Goal: Find specific page/section: Find specific page/section

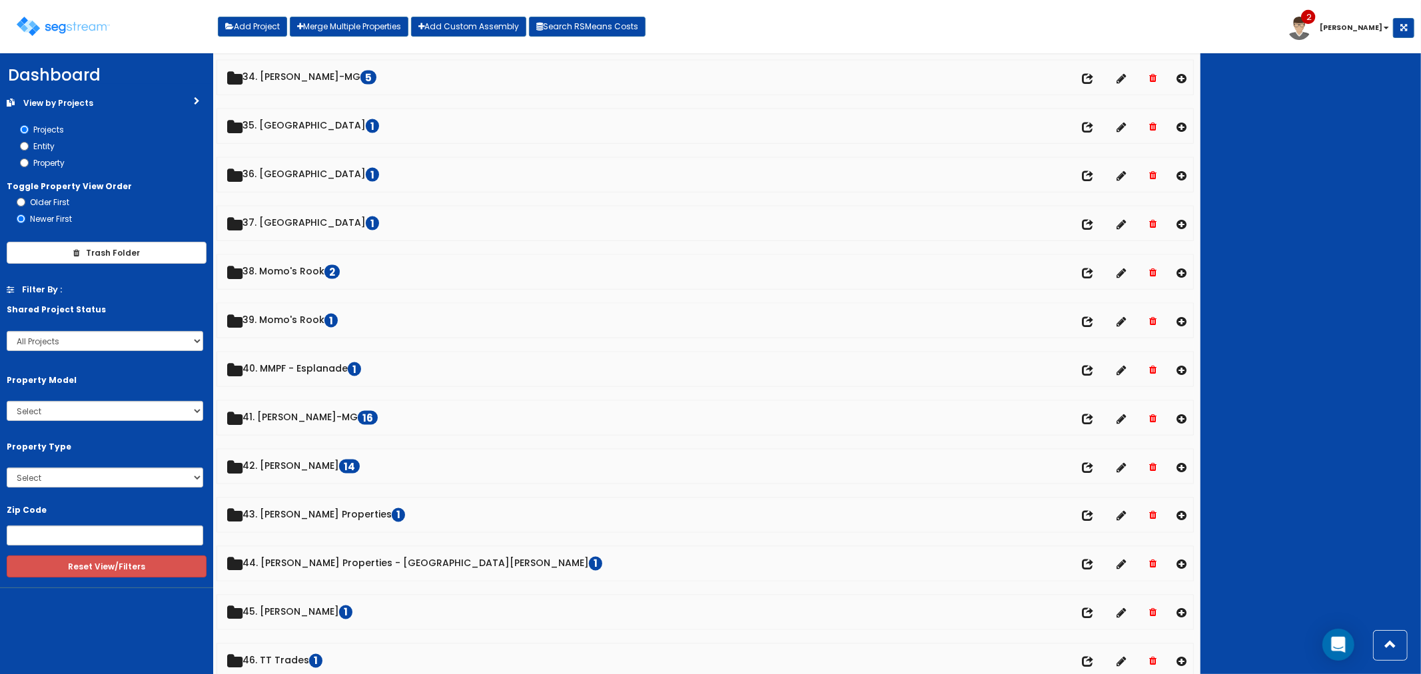
scroll to position [1703, 0]
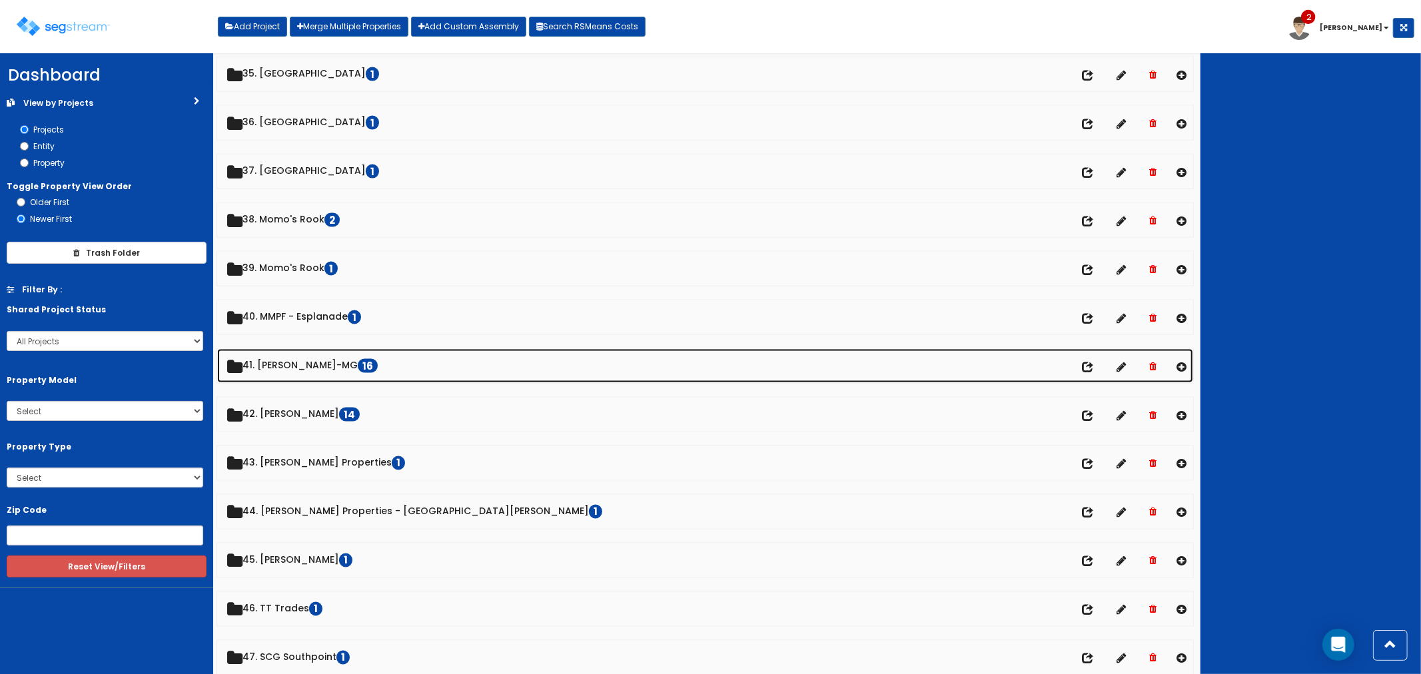
click at [294, 374] on link "41. [PERSON_NAME]-MG 16" at bounding box center [705, 366] width 977 height 34
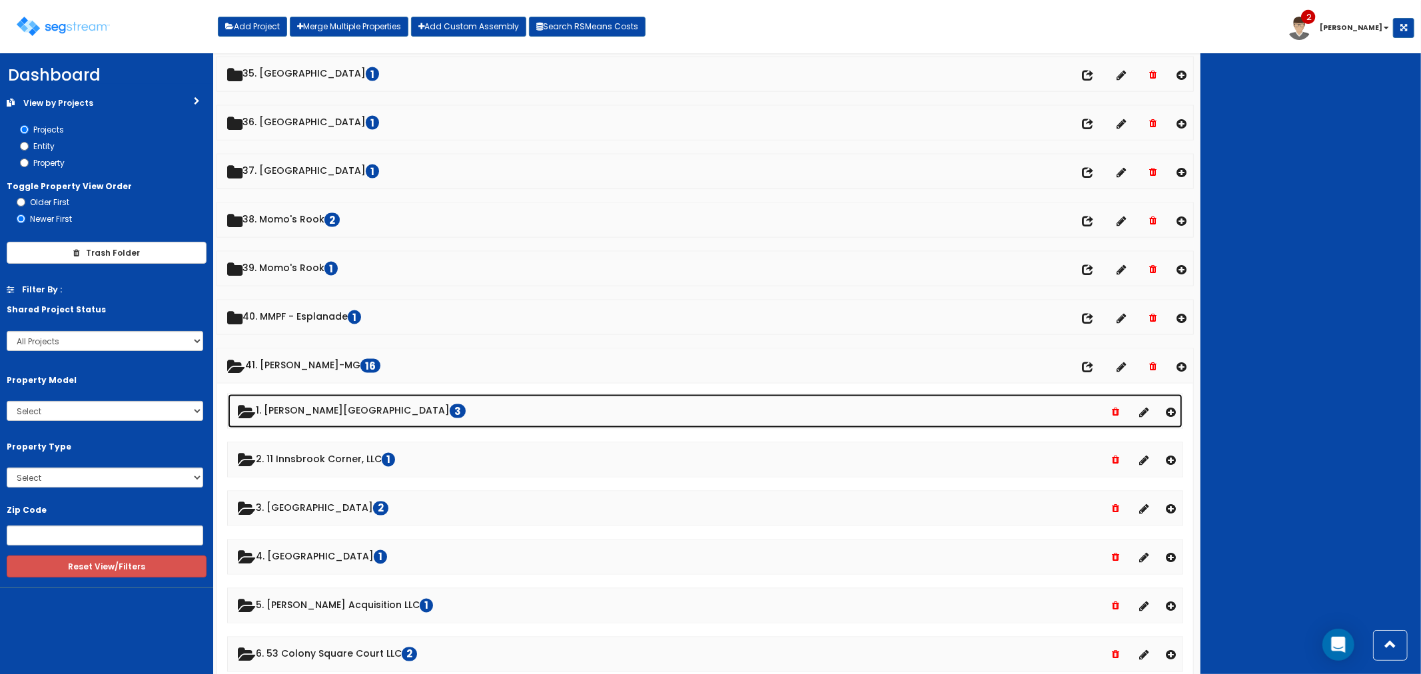
click at [303, 415] on link "1. [PERSON_NAME][STREET_ADDRESS]" at bounding box center [706, 412] width 956 height 34
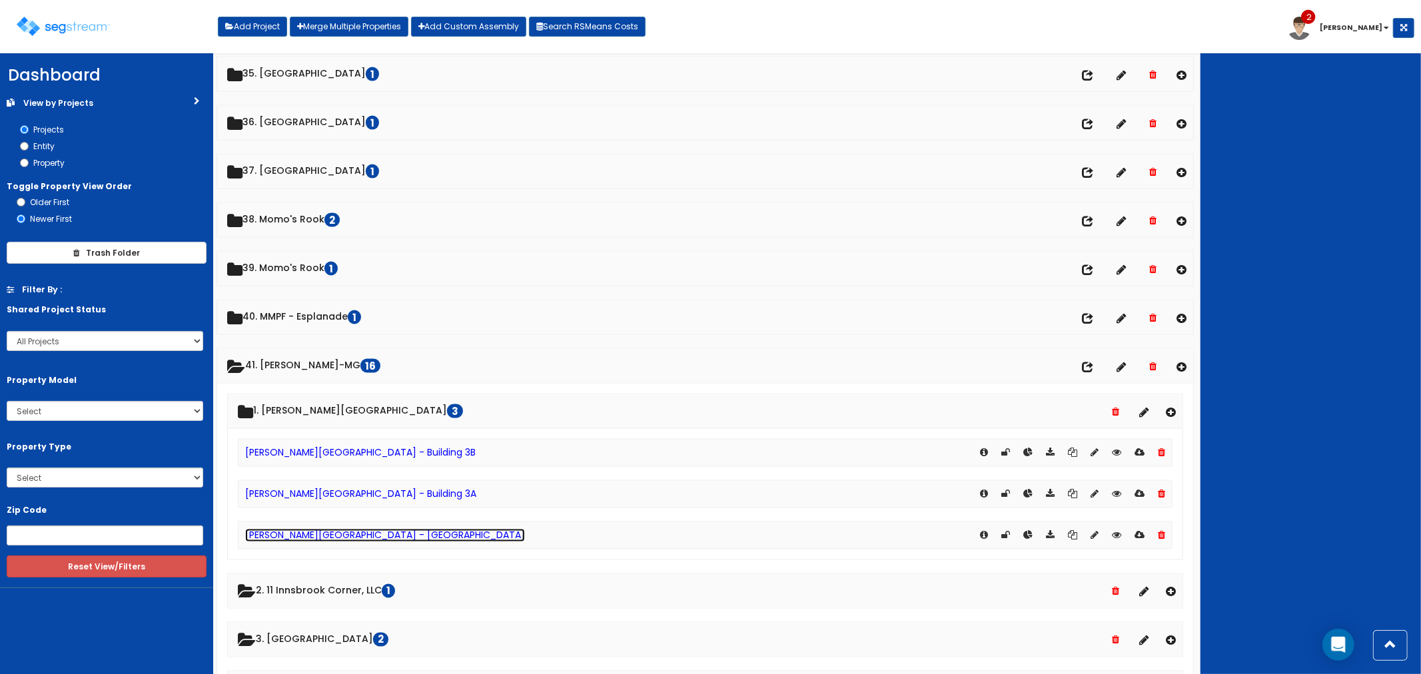
click at [321, 542] on link "[PERSON_NAME][GEOGRAPHIC_DATA] - [GEOGRAPHIC_DATA]" at bounding box center [385, 535] width 280 height 13
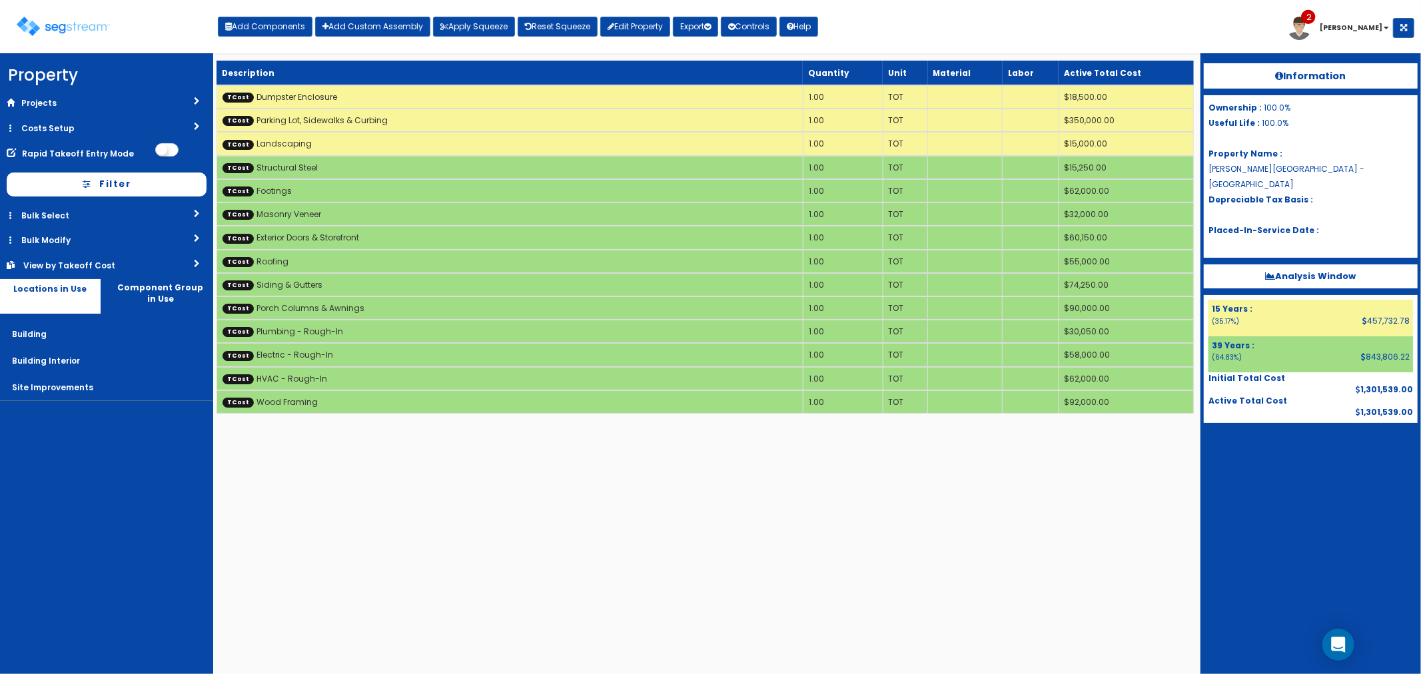
click at [694, 427] on html "We are Building your Property. So please grab a coffee and let us do the heavy …" at bounding box center [710, 213] width 1421 height 427
click at [598, 427] on html "We are Building your Property. So please grab a coffee and let us do the heavy …" at bounding box center [710, 213] width 1421 height 427
click at [666, 427] on html "We are Building your Property. So please grab a coffee and let us do the heavy …" at bounding box center [710, 213] width 1421 height 427
click at [684, 427] on html "We are Building your Property. So please grab a coffee and let us do the heavy …" at bounding box center [710, 213] width 1421 height 427
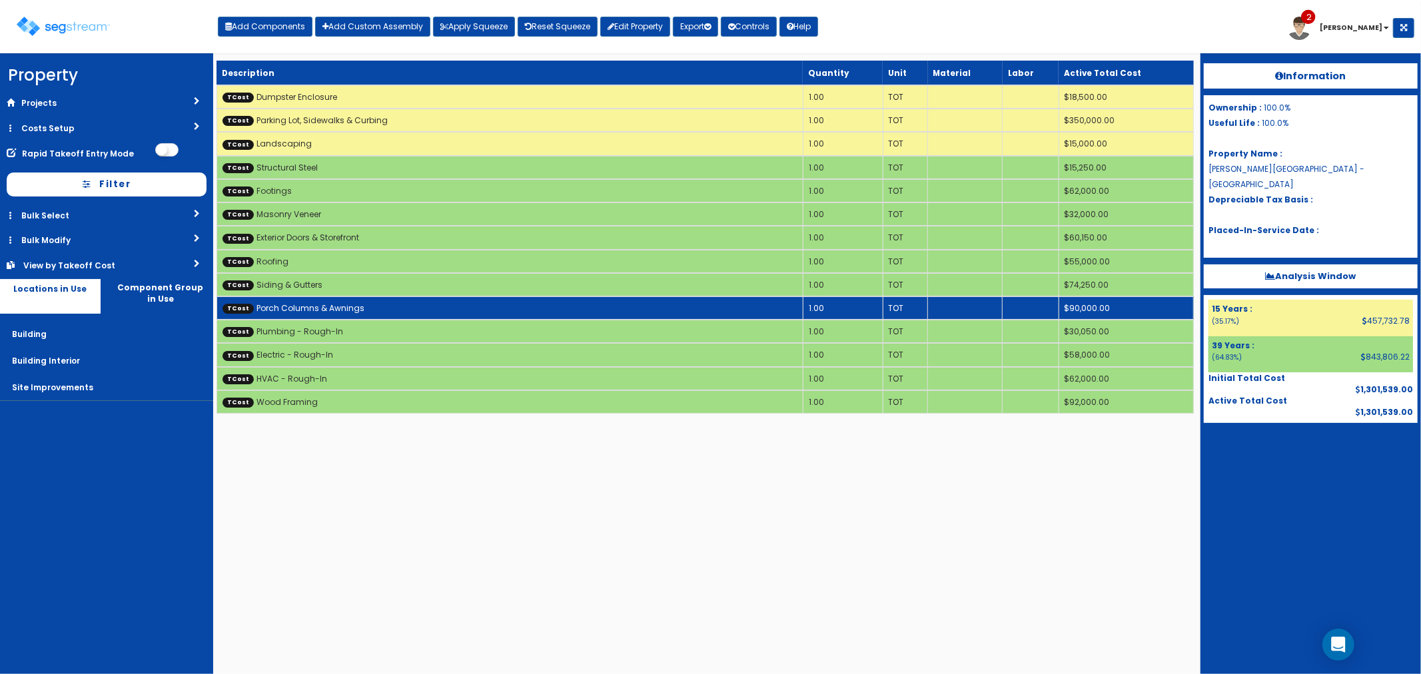
click at [593, 297] on td "TCost Porch Columns & Awnings" at bounding box center [510, 308] width 586 height 23
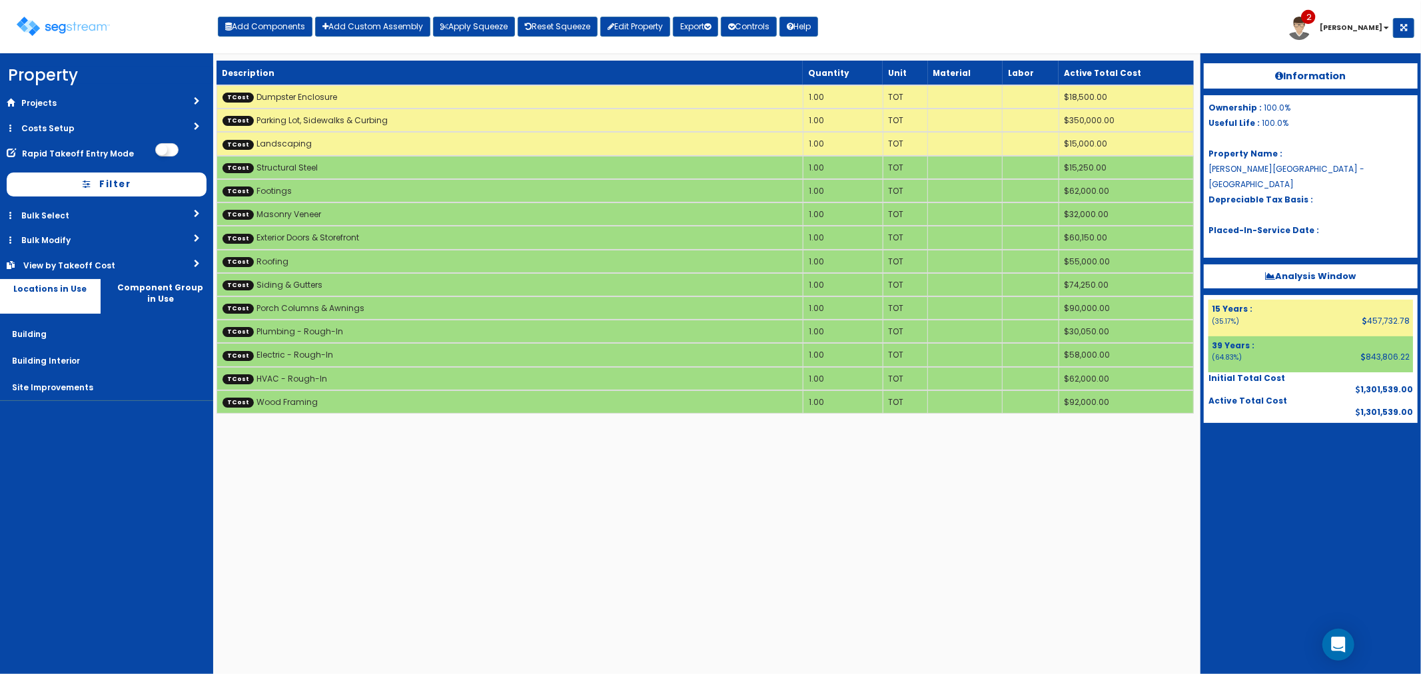
click at [717, 427] on html "We are Building your Property. So please grab a coffee and let us do the heavy …" at bounding box center [710, 213] width 1421 height 427
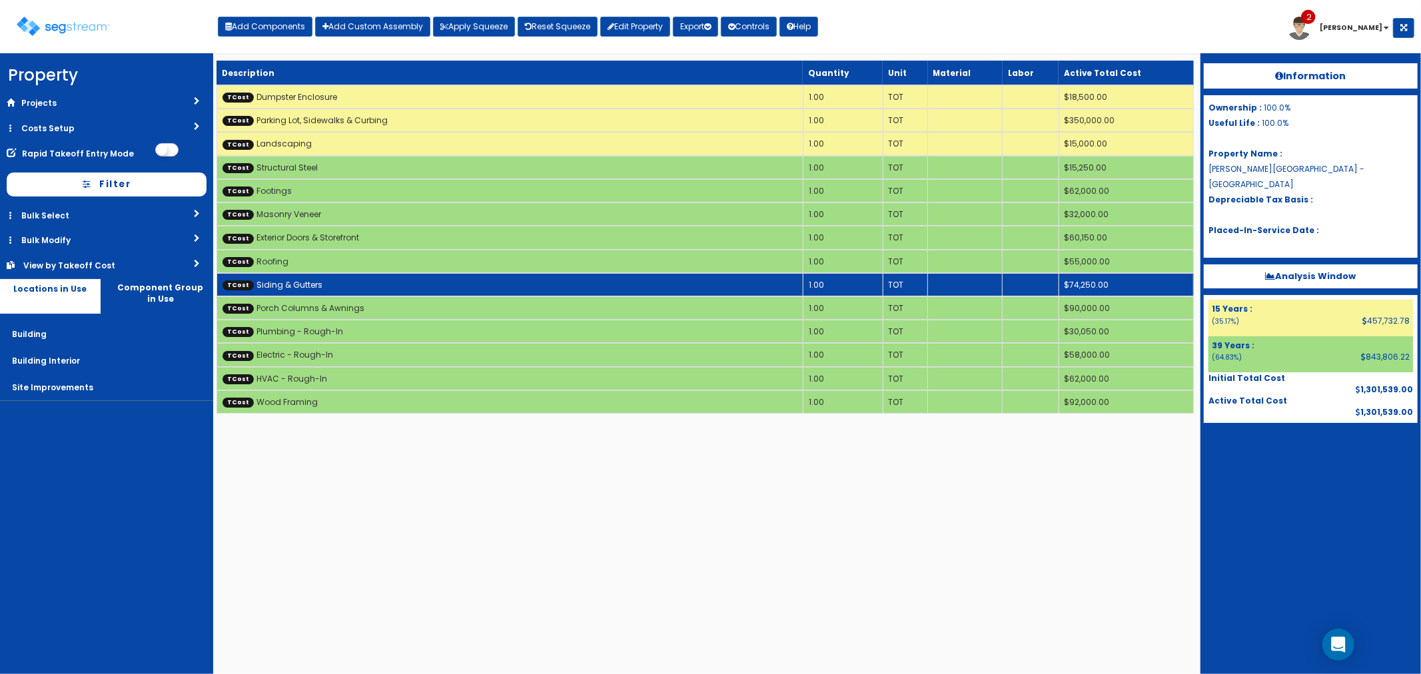
click at [601, 283] on td "TCost Siding & Gutters" at bounding box center [510, 284] width 586 height 23
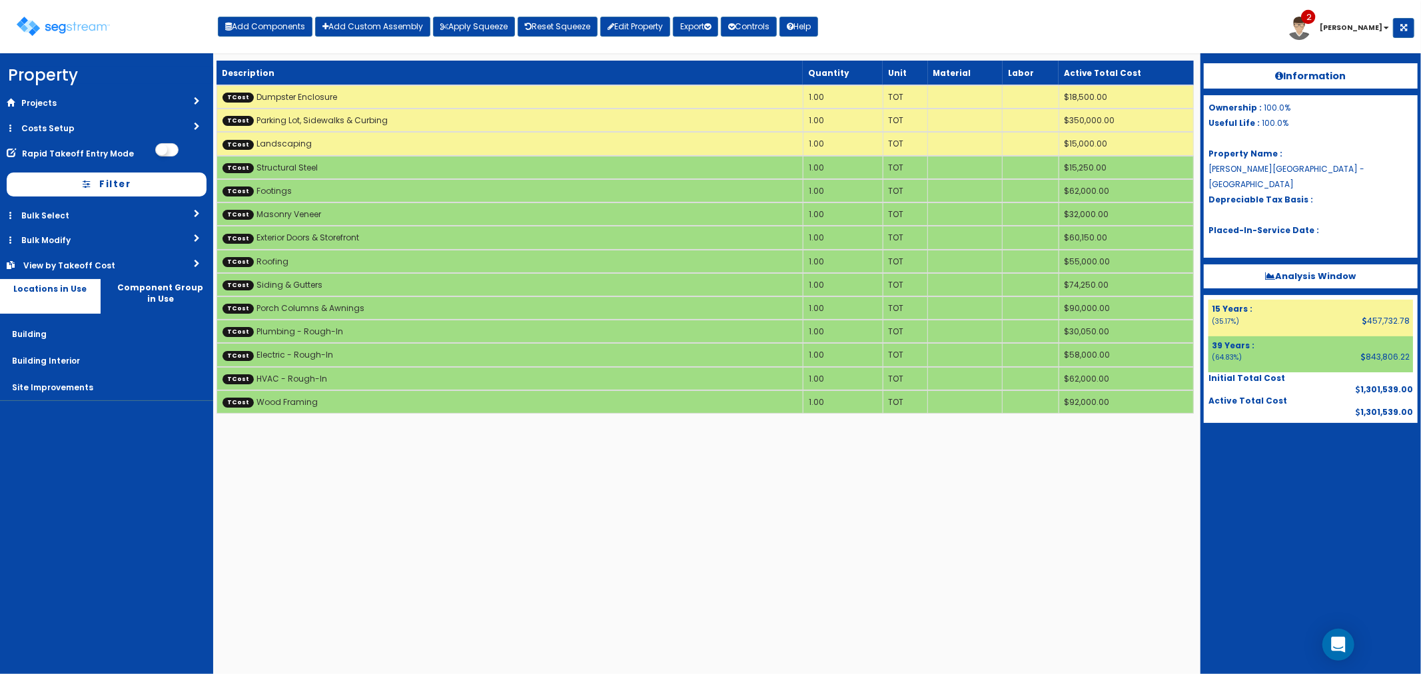
click at [893, 427] on html "We are Building your Property. So please grab a coffee and let us do the heavy …" at bounding box center [710, 213] width 1421 height 427
drag, startPoint x: 909, startPoint y: 31, endPoint x: 904, endPoint y: 45, distance: 14.1
click at [904, 45] on div "Toggle navigation Add Components Add Custom Assembly Apply Squeeze Reset Squeez…" at bounding box center [711, 31] width 1408 height 43
drag, startPoint x: 881, startPoint y: 23, endPoint x: 882, endPoint y: 52, distance: 29.4
click at [882, 52] on div "Toggle navigation Add Components Add Custom Assembly Apply Squeeze Reset Squeez…" at bounding box center [711, 31] width 1408 height 43
